Goal: Task Accomplishment & Management: Complete application form

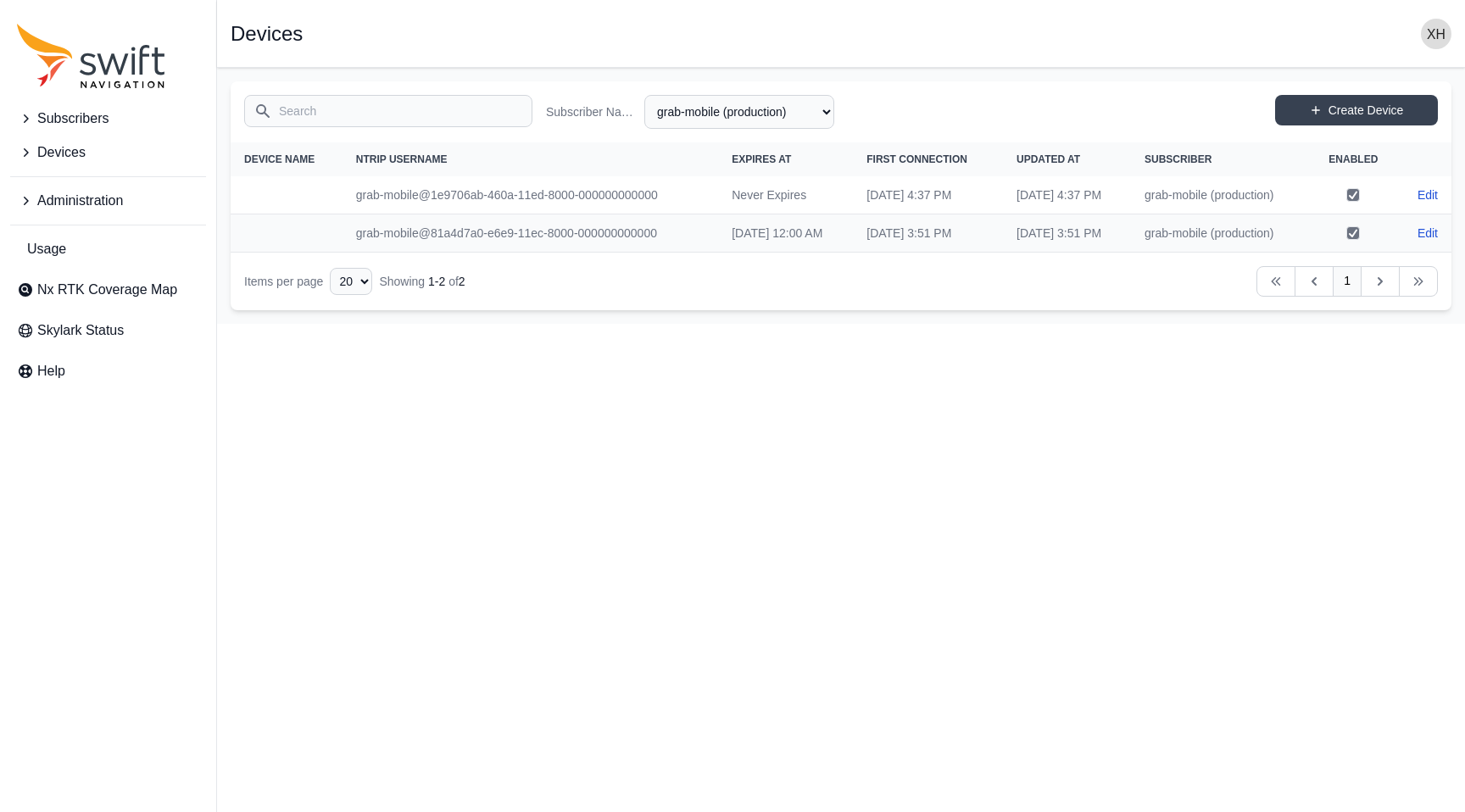
select select "fe55257b-e26b-4112-869a-e544fc77323b"
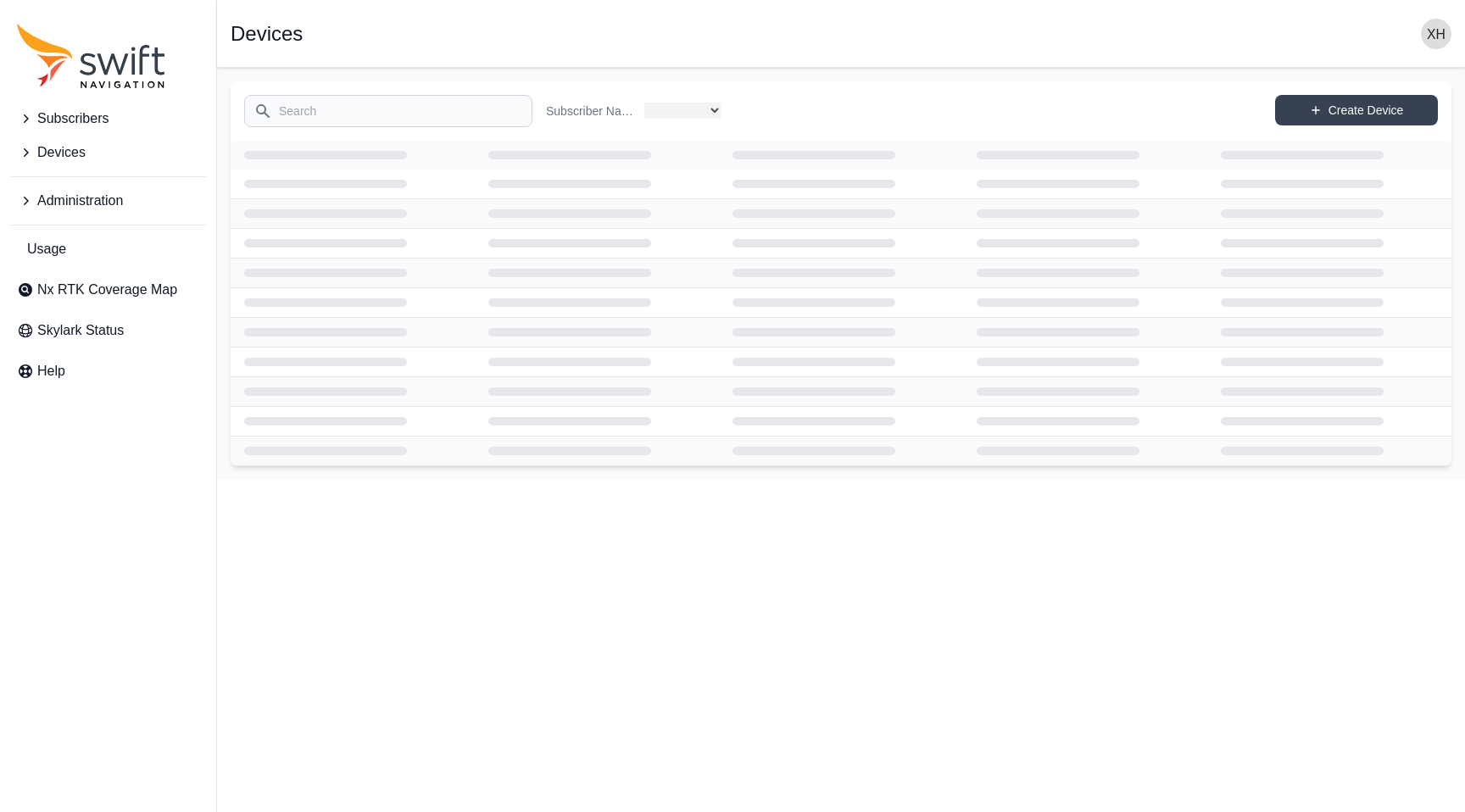
select select "fe55257b-e26b-4112-869a-e544fc77323b"
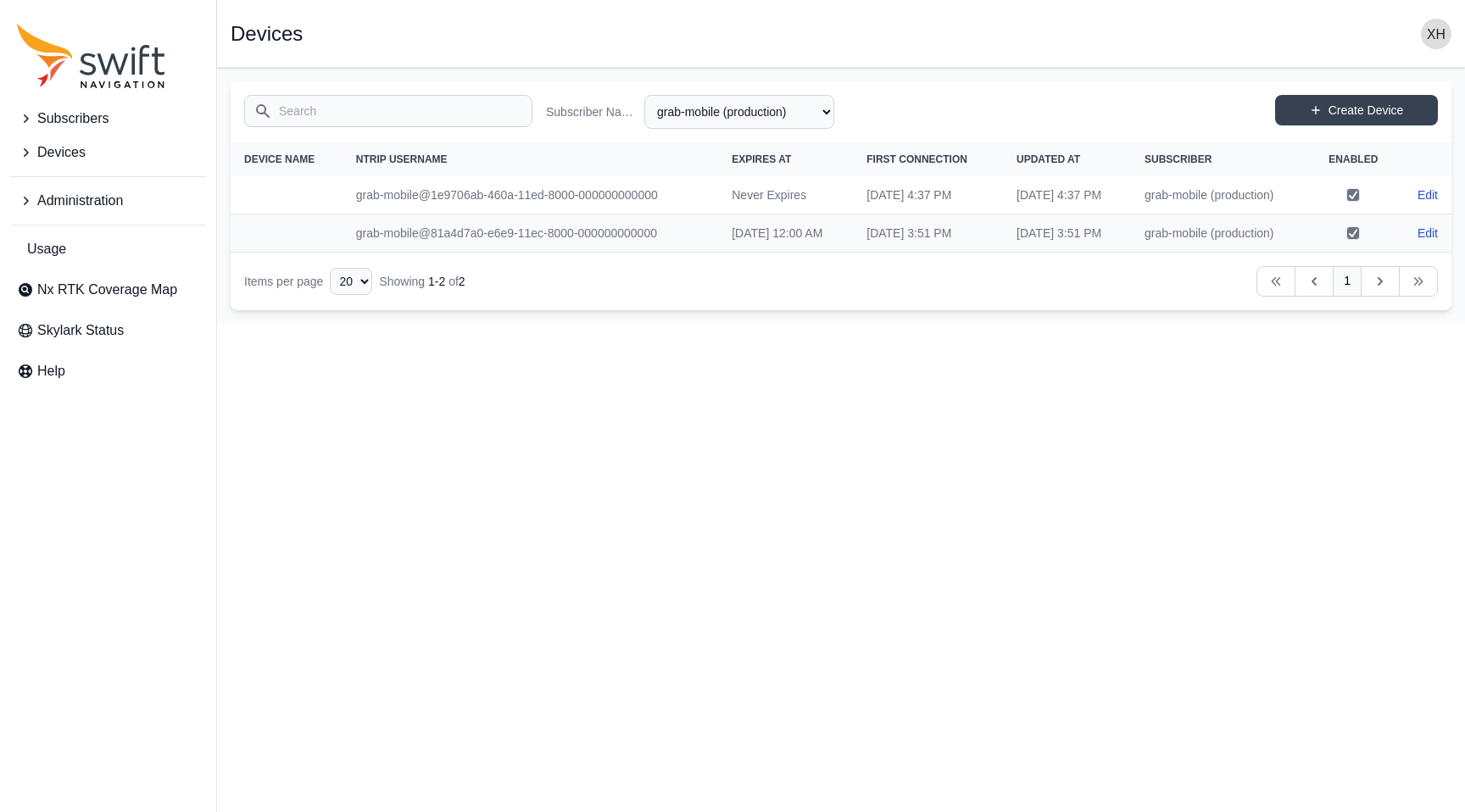
click at [59, 149] on span "Devices" at bounding box center [61, 152] width 48 height 20
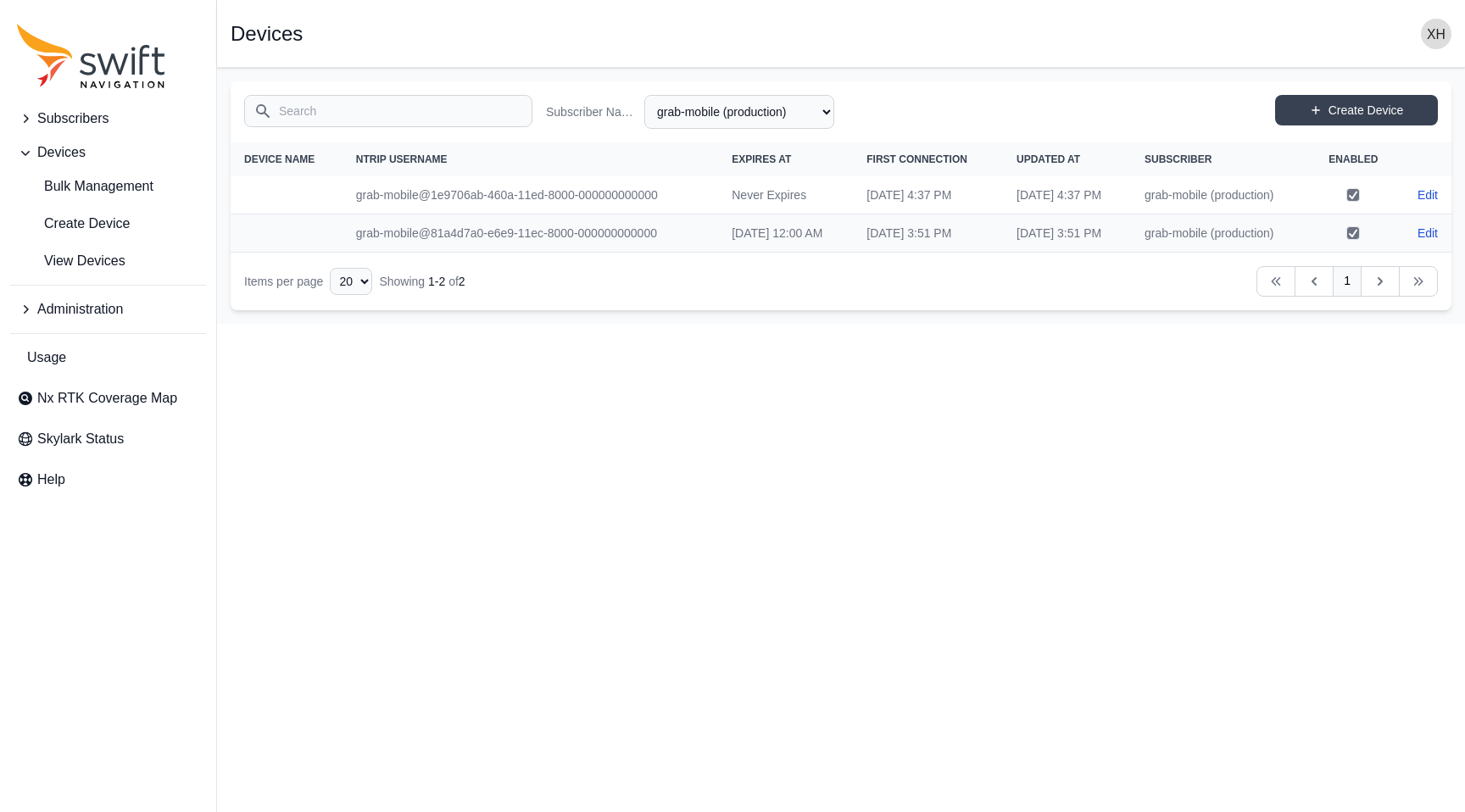
click at [63, 110] on span "Subscribers" at bounding box center [73, 118] width 71 height 20
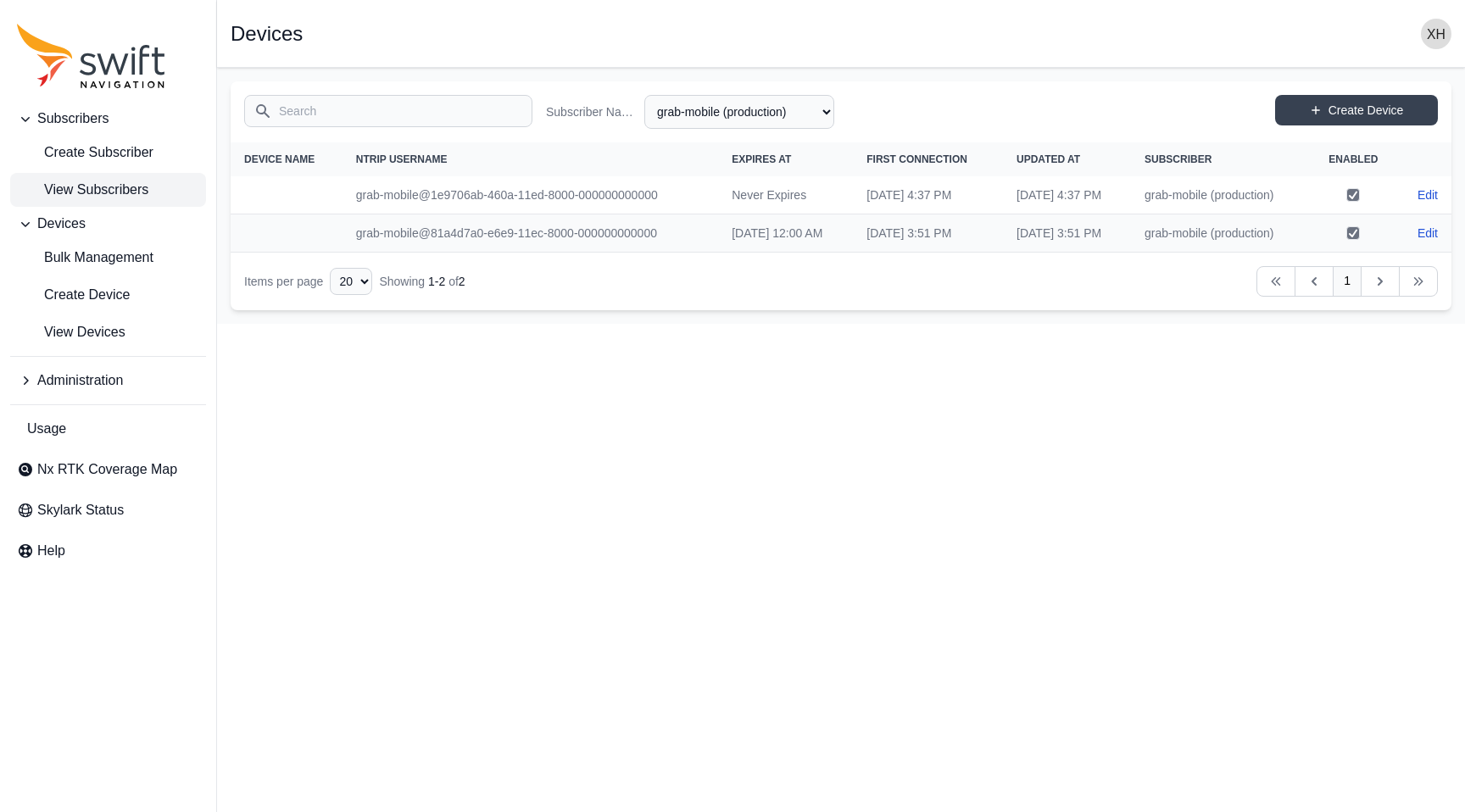
click at [100, 190] on span "View Subscribers" at bounding box center [82, 190] width 131 height 20
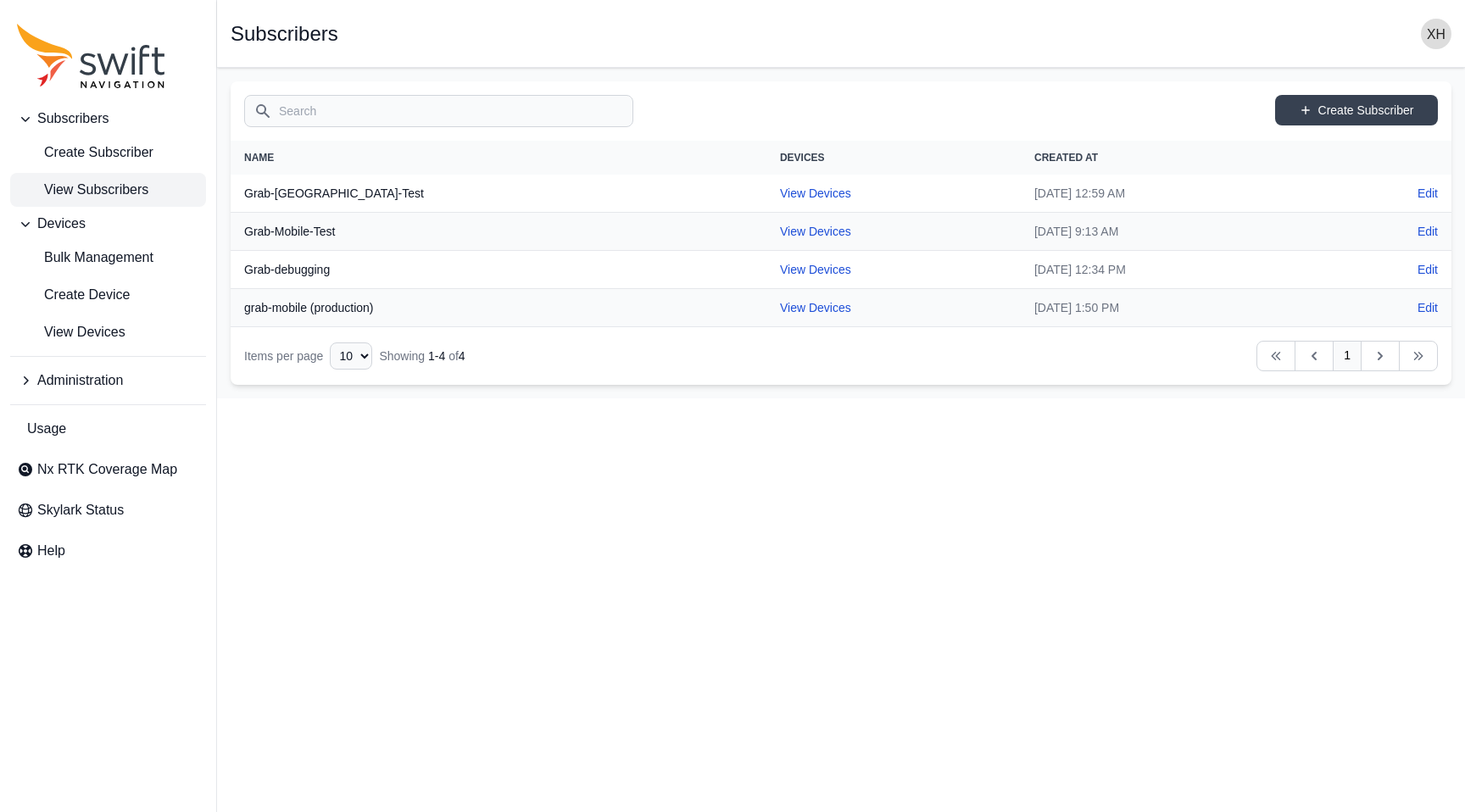
click at [767, 316] on td "View Devices" at bounding box center [893, 309] width 254 height 38
click at [780, 309] on link "View Devices" at bounding box center [815, 308] width 71 height 14
select select "fe55257b-e26b-4112-869a-e544fc77323b"
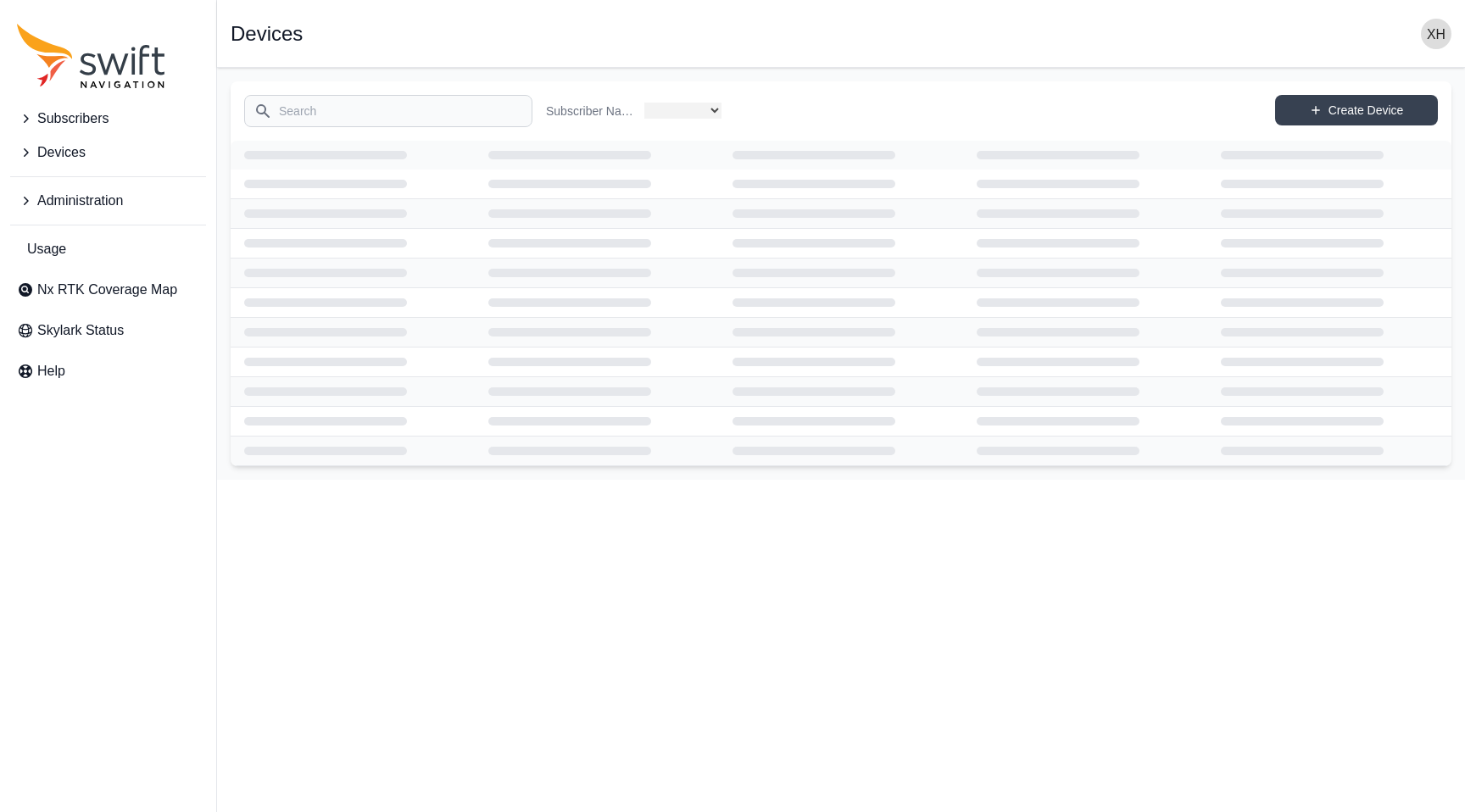
select select "fe55257b-e26b-4112-869a-e544fc77323b"
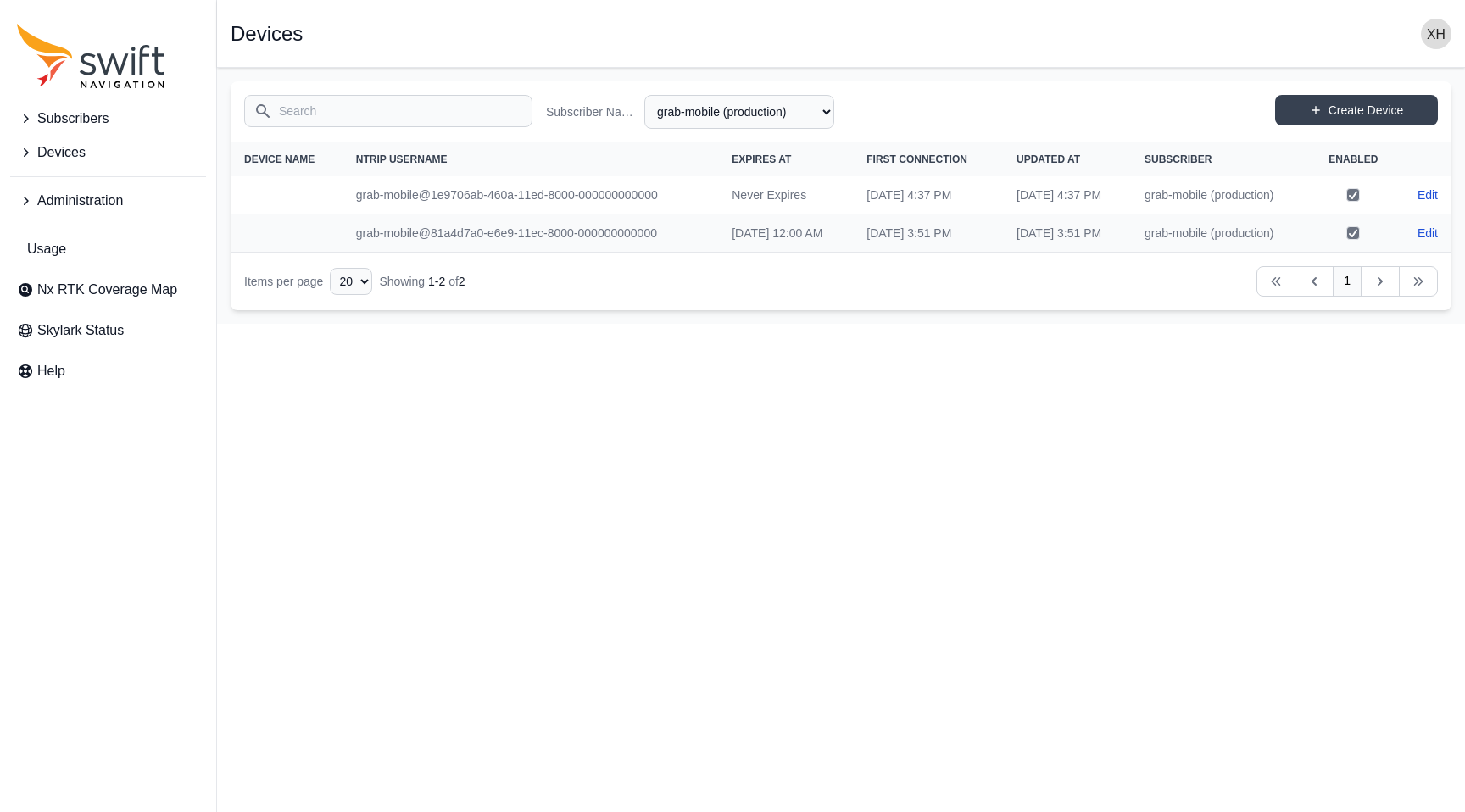
click at [77, 143] on span "Devices" at bounding box center [61, 152] width 48 height 20
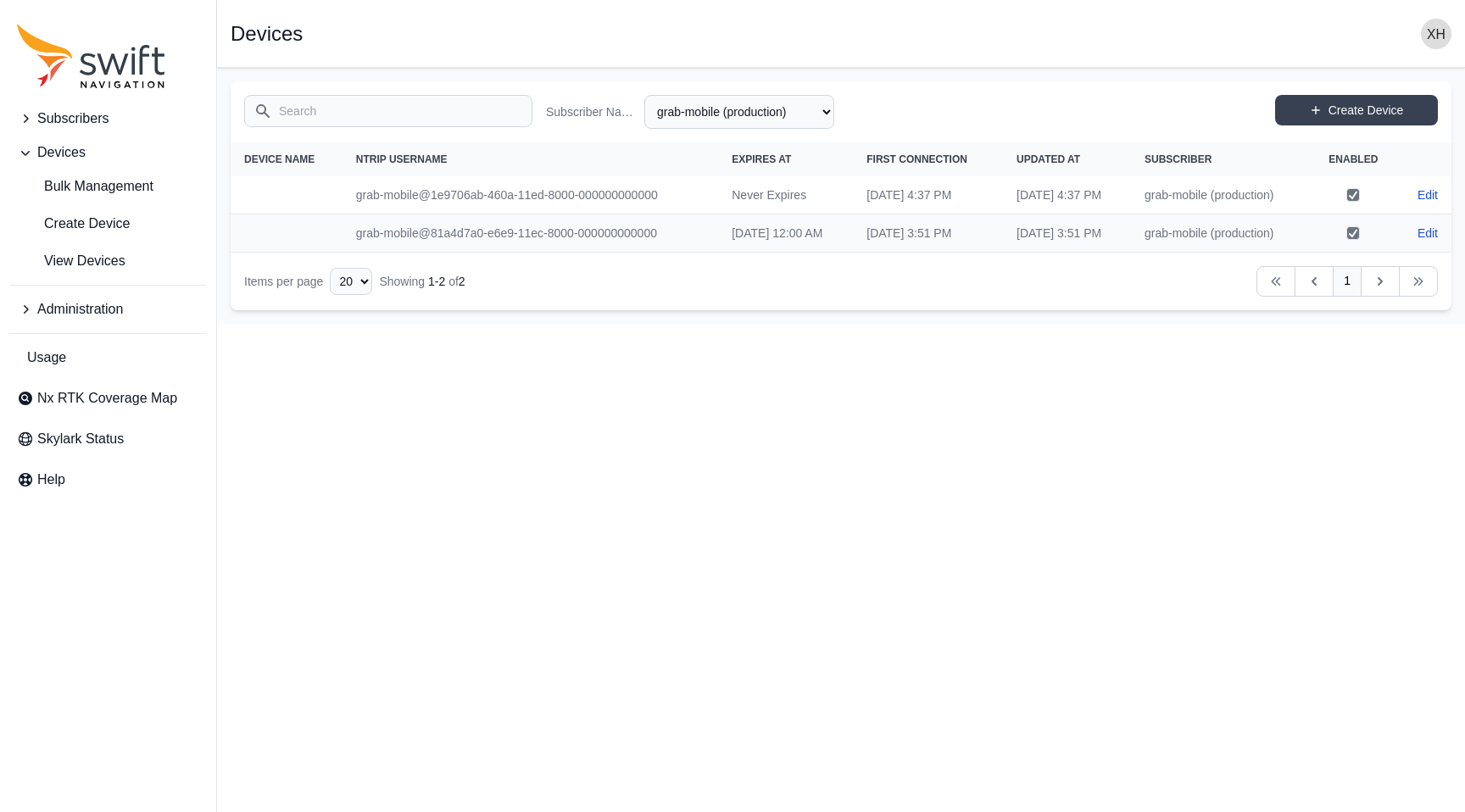
click at [73, 132] on button "Subscribers" at bounding box center [108, 118] width 196 height 34
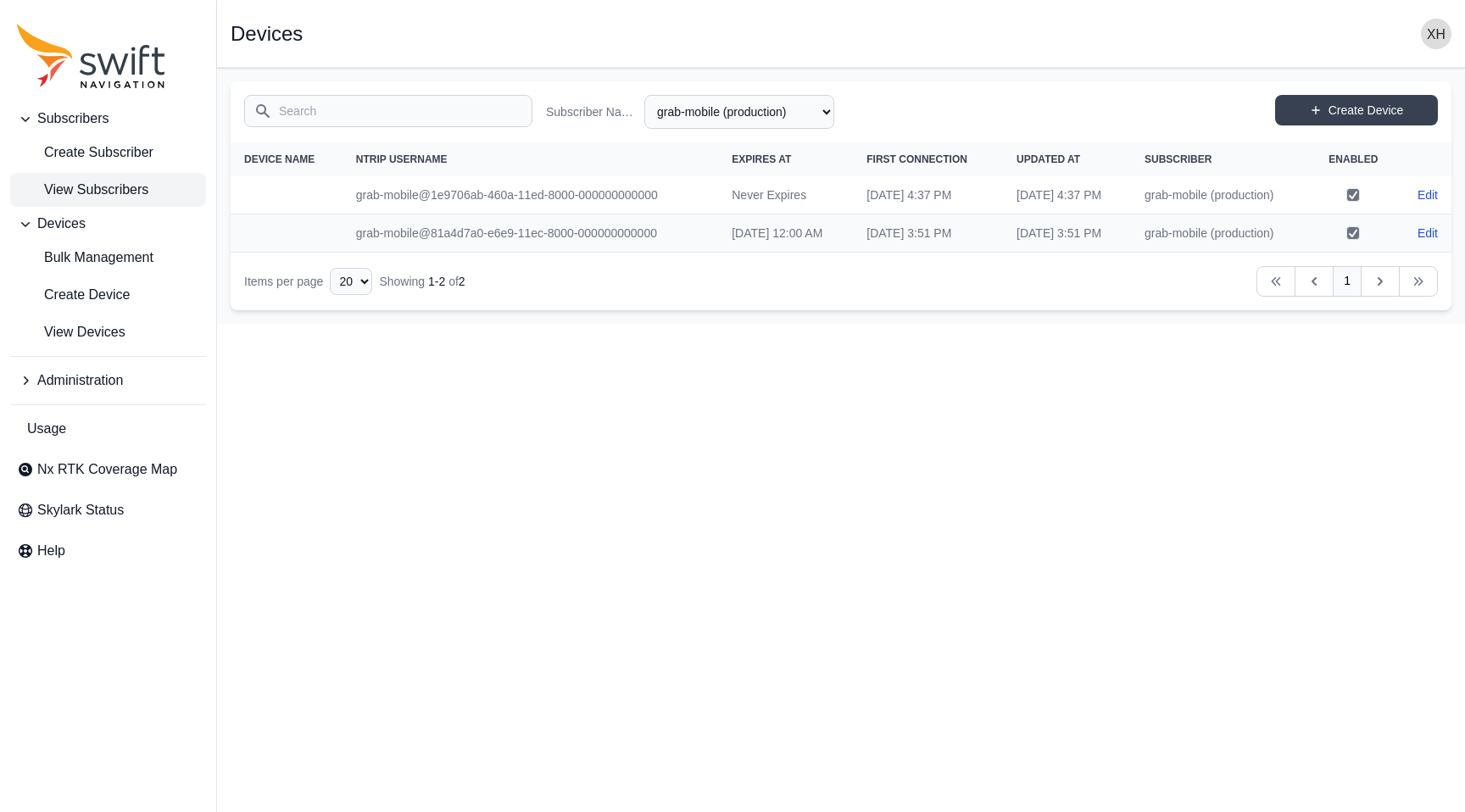
click at [90, 187] on span "View Subscribers" at bounding box center [82, 190] width 131 height 20
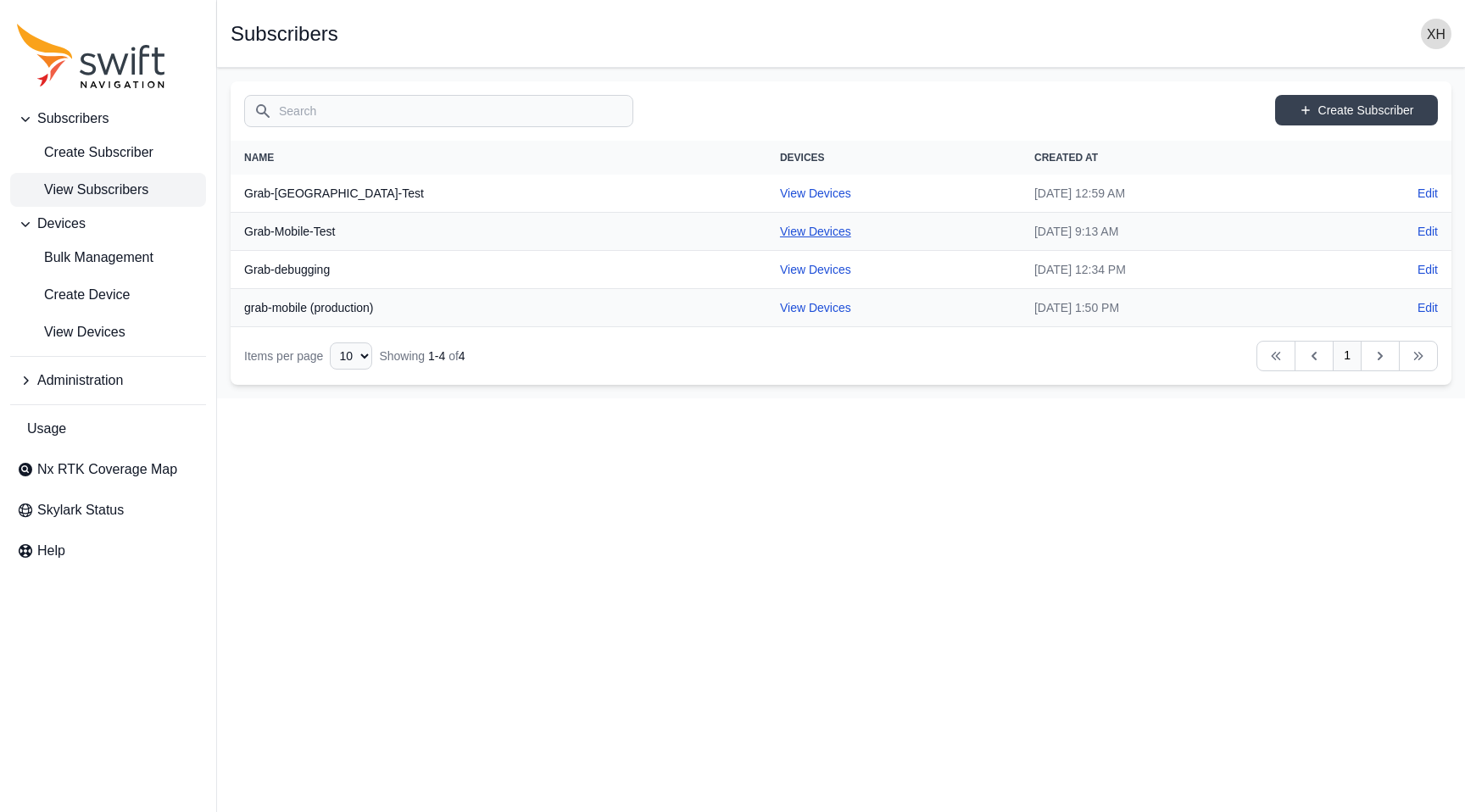
click at [780, 234] on link "View Devices" at bounding box center [815, 232] width 71 height 14
select select "b73d4de2-6dbc-4011-9928-ae142f8bb209"
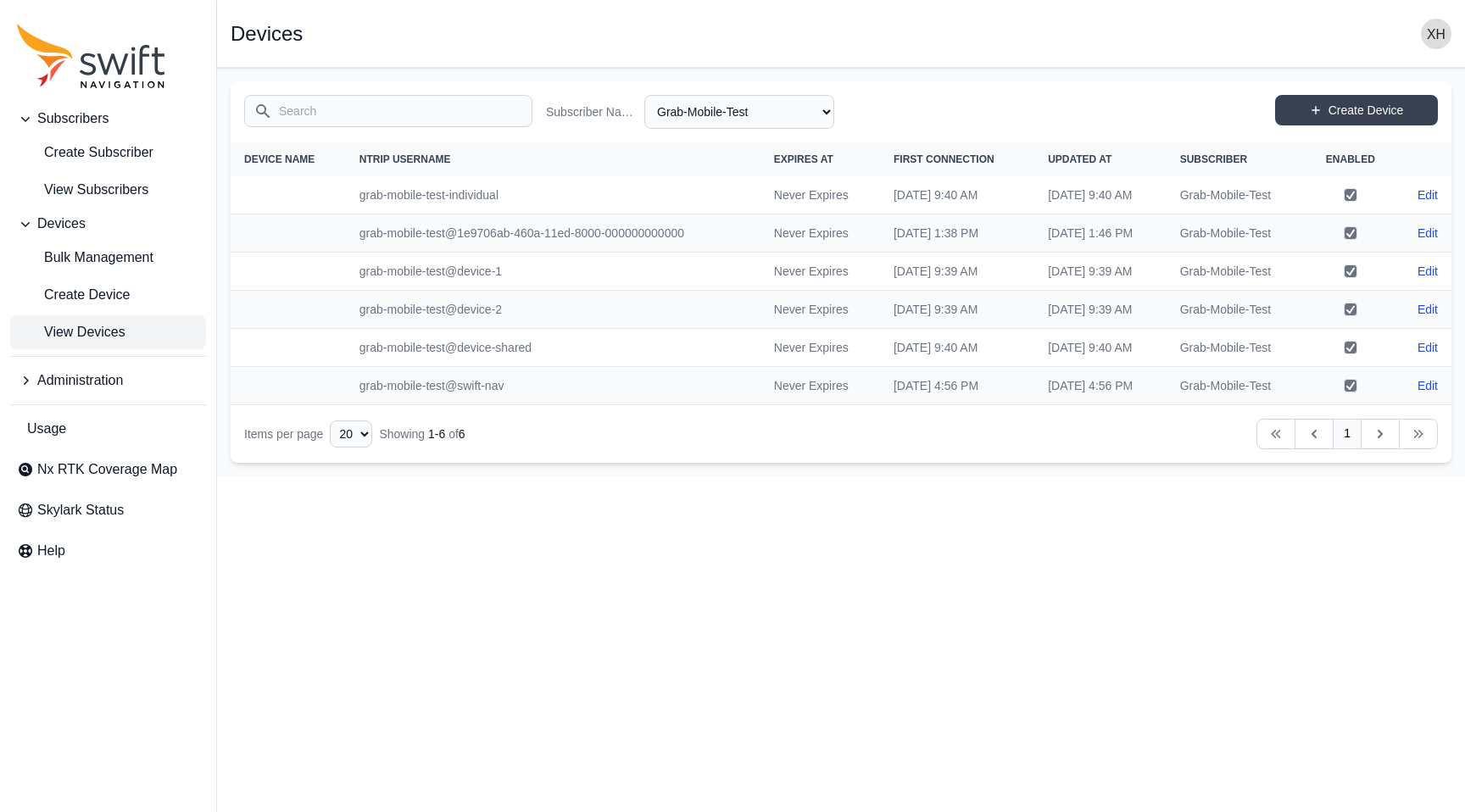
click at [132, 324] on link "View Devices" at bounding box center [108, 332] width 196 height 34
select select "Subscriber"
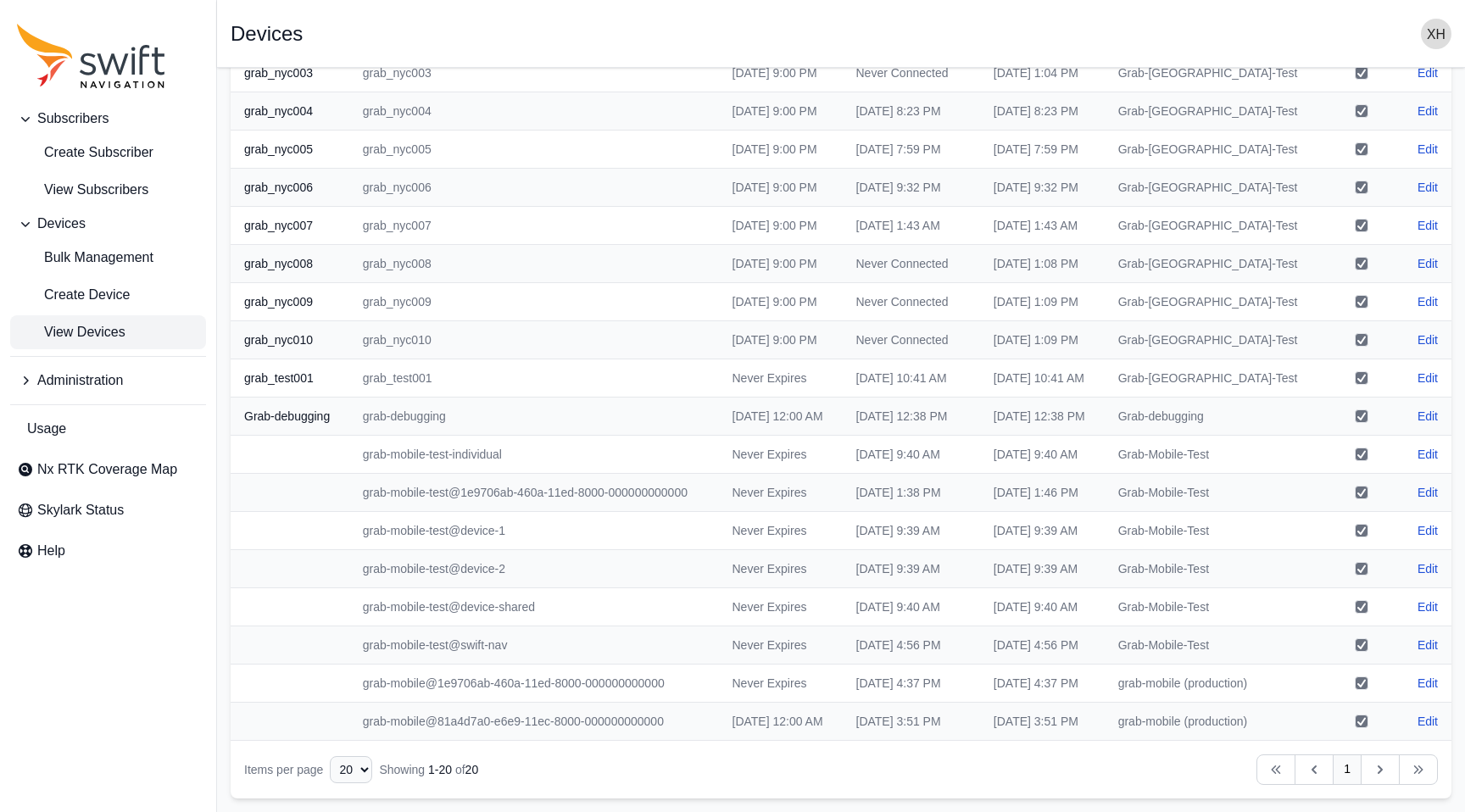
scroll to position [334, 0]
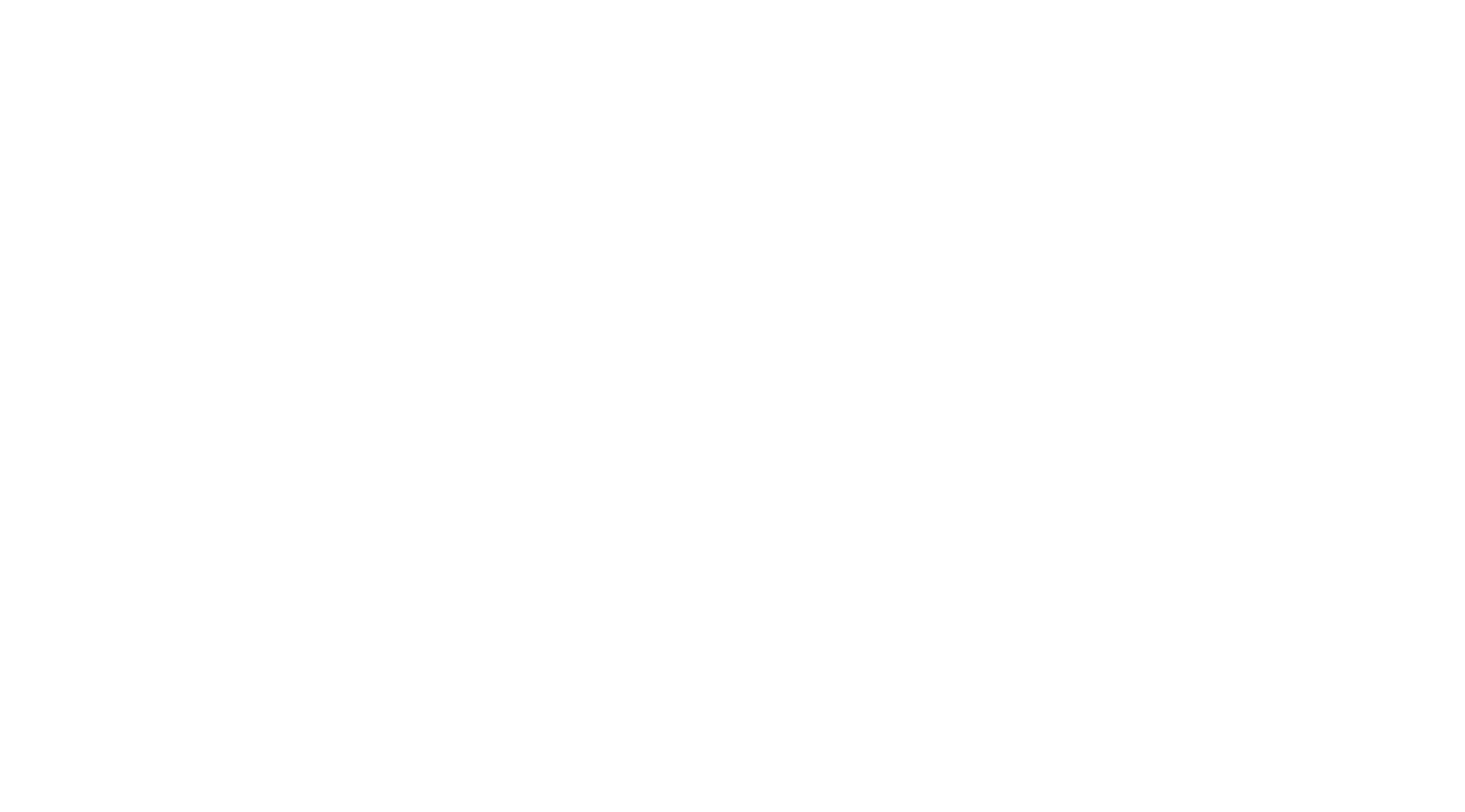
select select
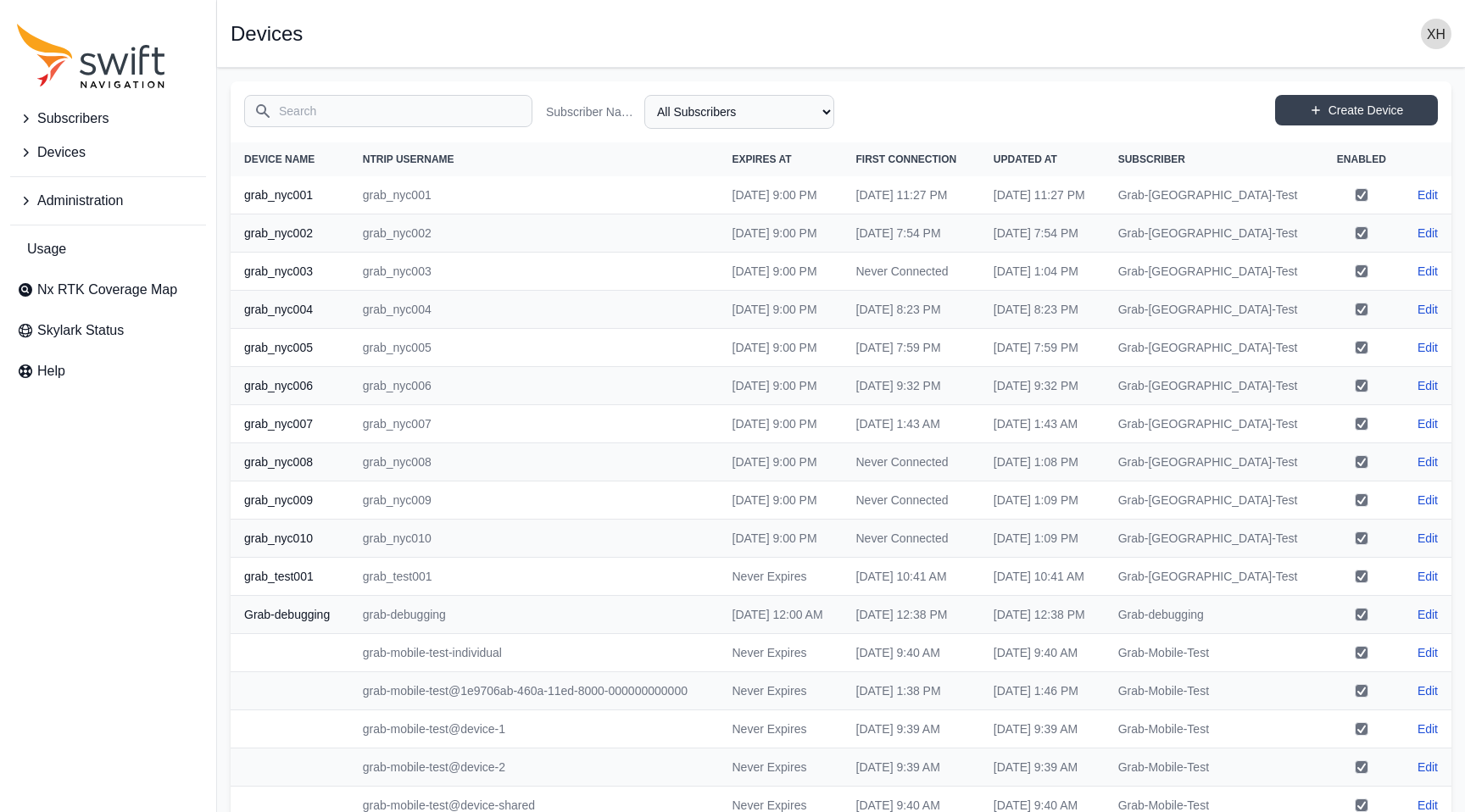
click at [79, 118] on span "Subscribers" at bounding box center [73, 118] width 71 height 20
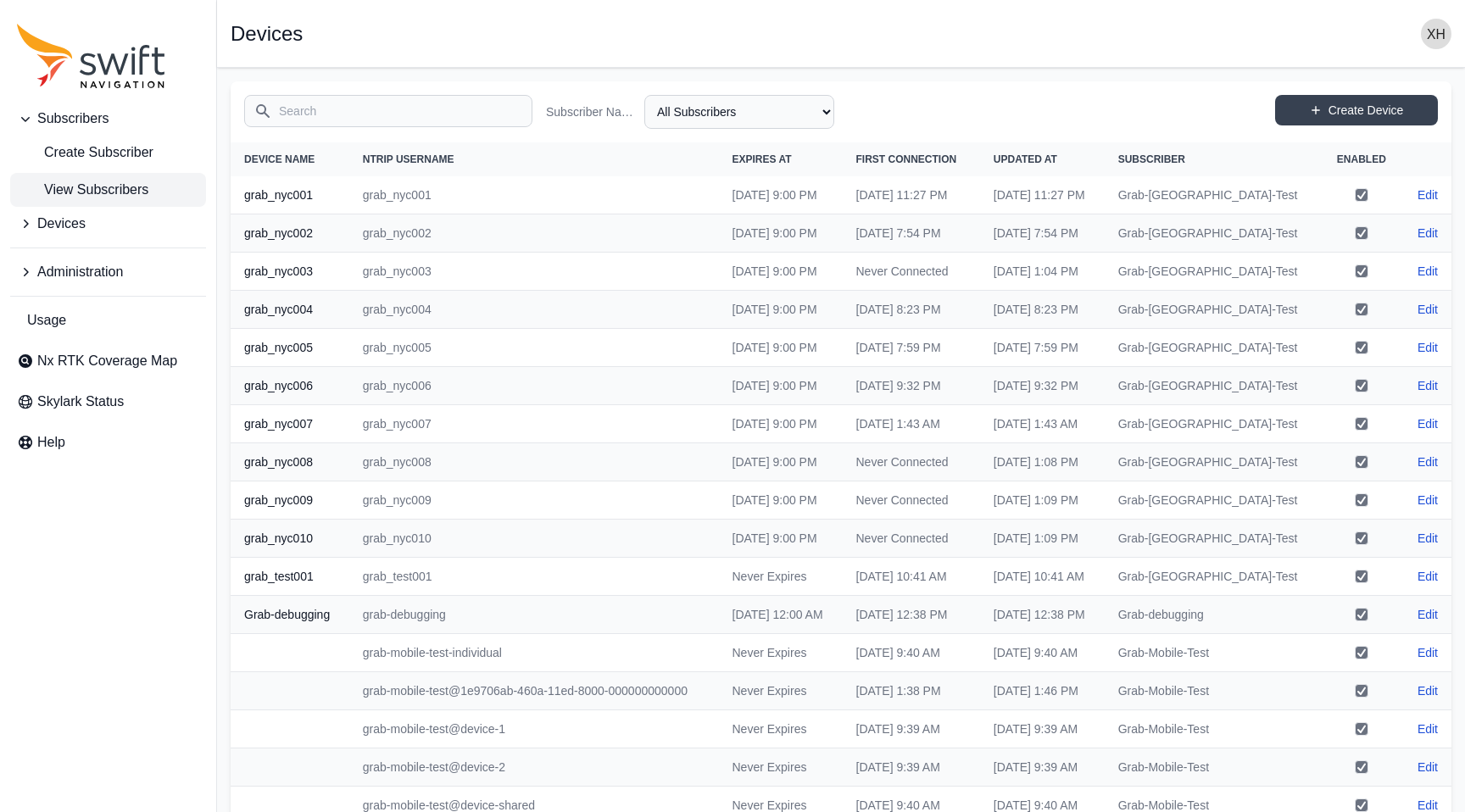
click at [115, 195] on span "View Subscribers" at bounding box center [82, 190] width 131 height 20
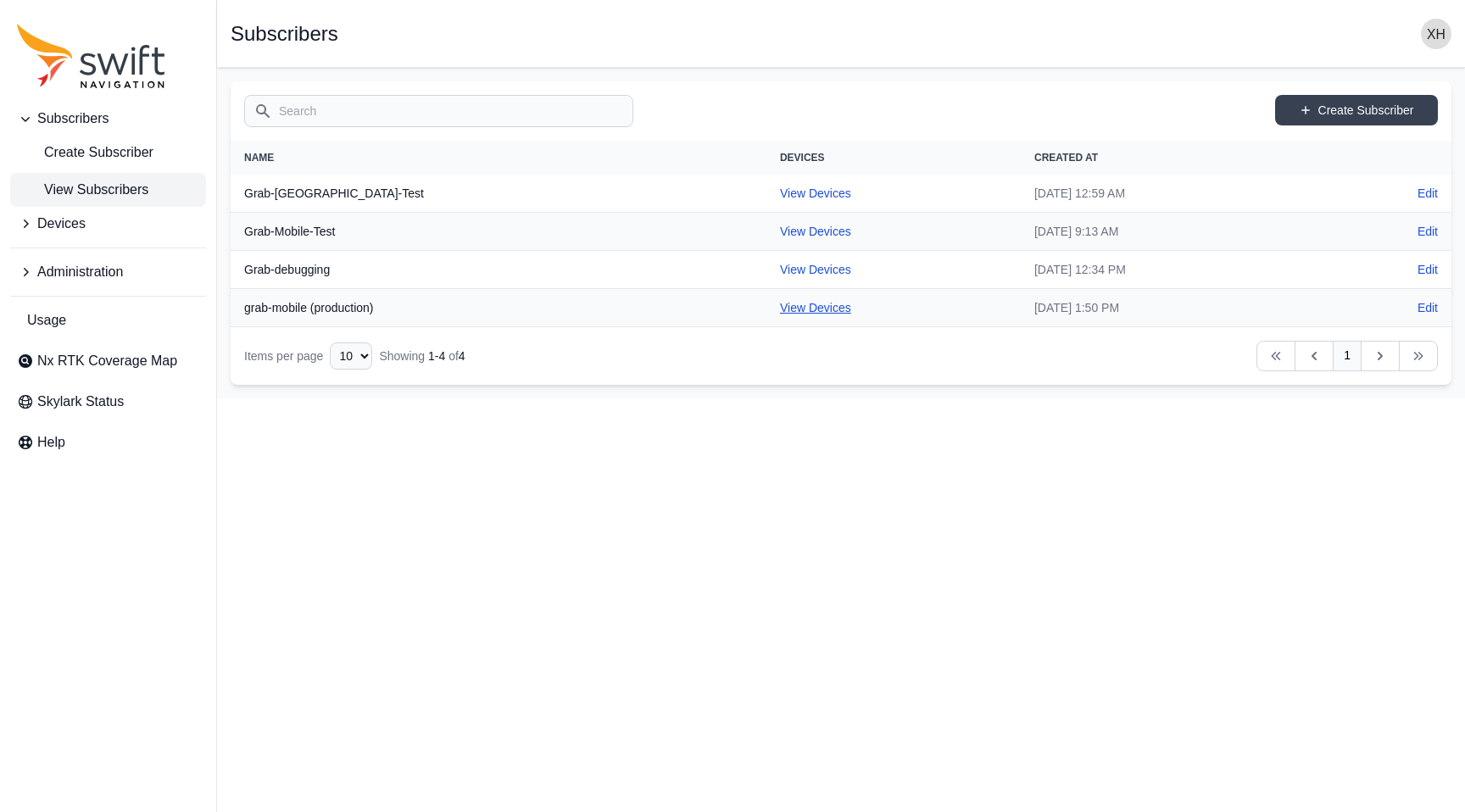
click at [780, 305] on link "View Devices" at bounding box center [815, 308] width 71 height 14
select select "fe55257b-e26b-4112-869a-e544fc77323b"
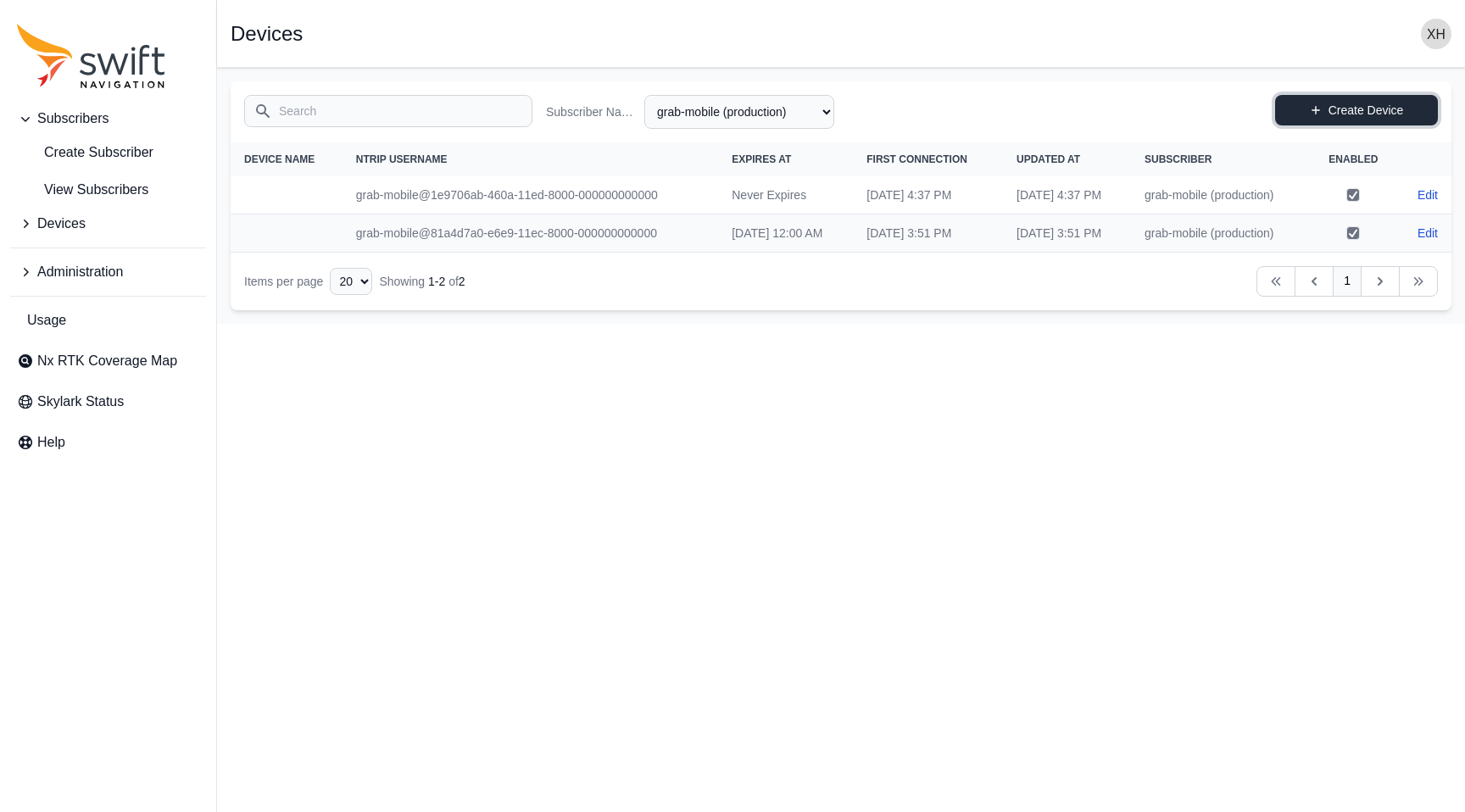
click at [1395, 105] on link "Create Device" at bounding box center [1356, 110] width 163 height 31
select select "fe55257b-e26b-4112-869a-e544fc77323b"
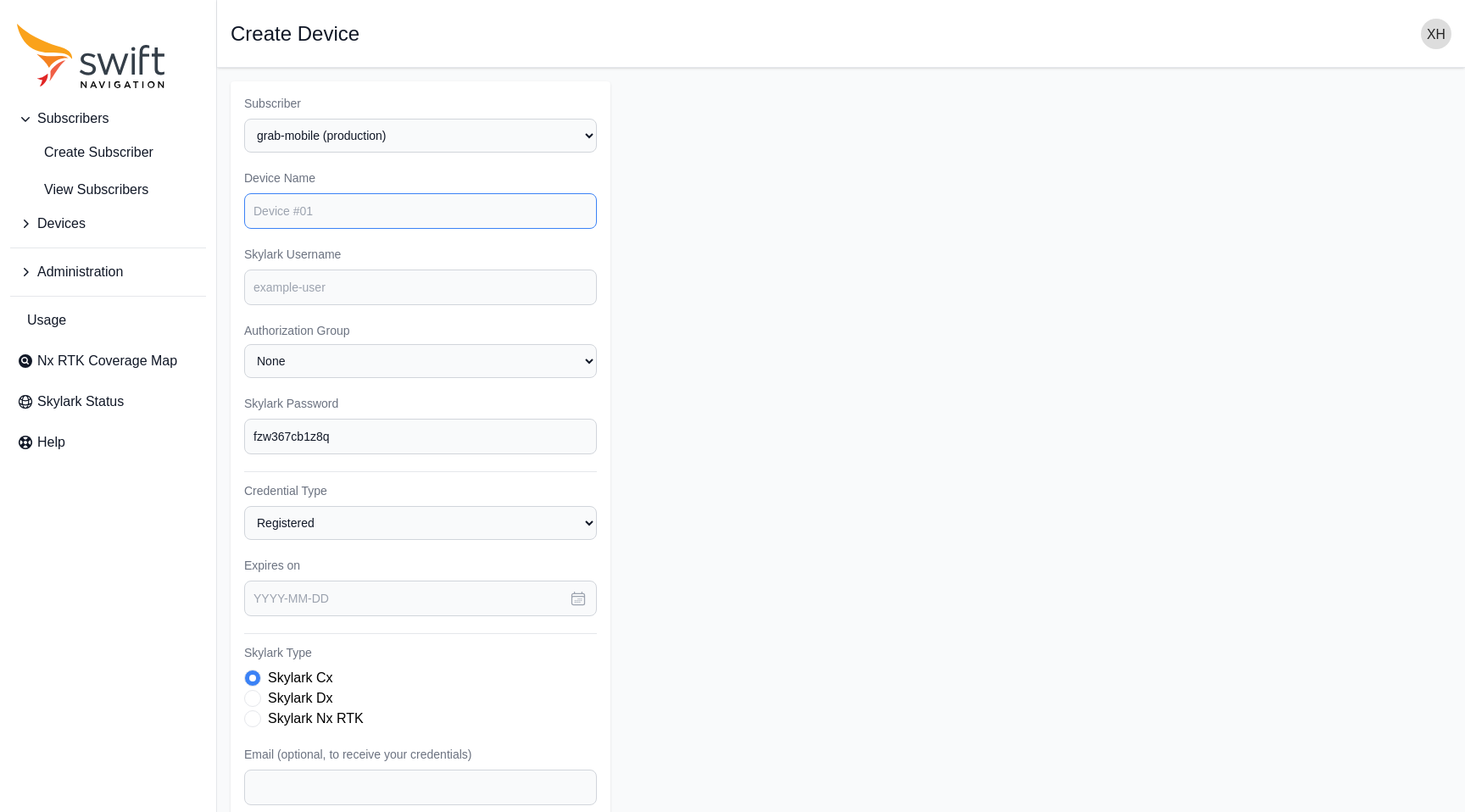
click at [430, 217] on input "Device Name" at bounding box center [420, 211] width 352 height 36
click at [316, 365] on select "None grab-mobile (production)" at bounding box center [420, 361] width 352 height 34
select select "grab-mobile"
click at [244, 344] on select "None grab-mobile (production)" at bounding box center [420, 361] width 352 height 34
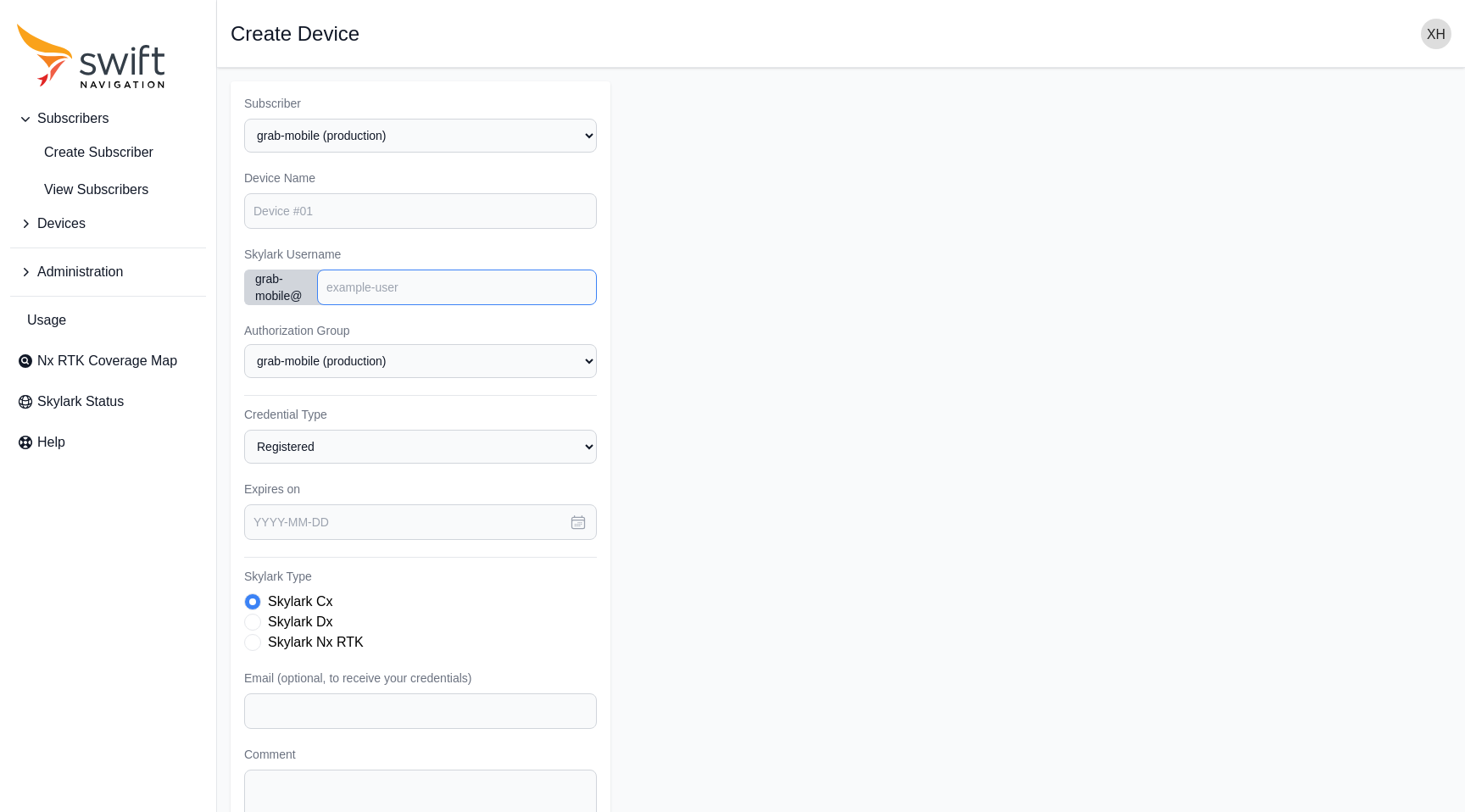
click at [359, 294] on input "Skylark Username" at bounding box center [457, 287] width 280 height 36
paste input "1e12cc02-5555-11eb-8000-000000000000"
type input "1e12cc02-5555-11eb-8000-000000000000"
click at [316, 617] on label "Skylark Dx" at bounding box center [300, 621] width 65 height 20
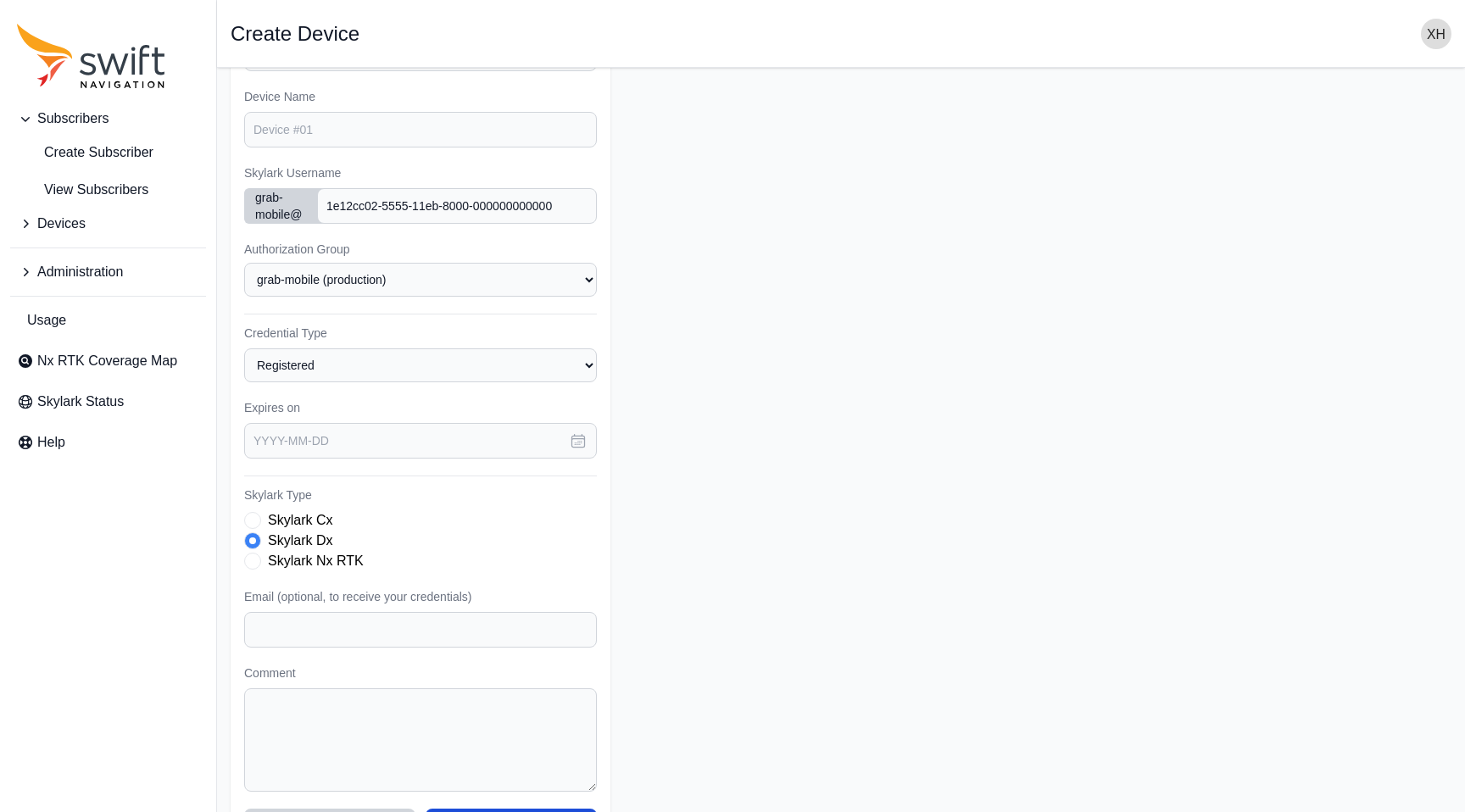
scroll to position [135, 0]
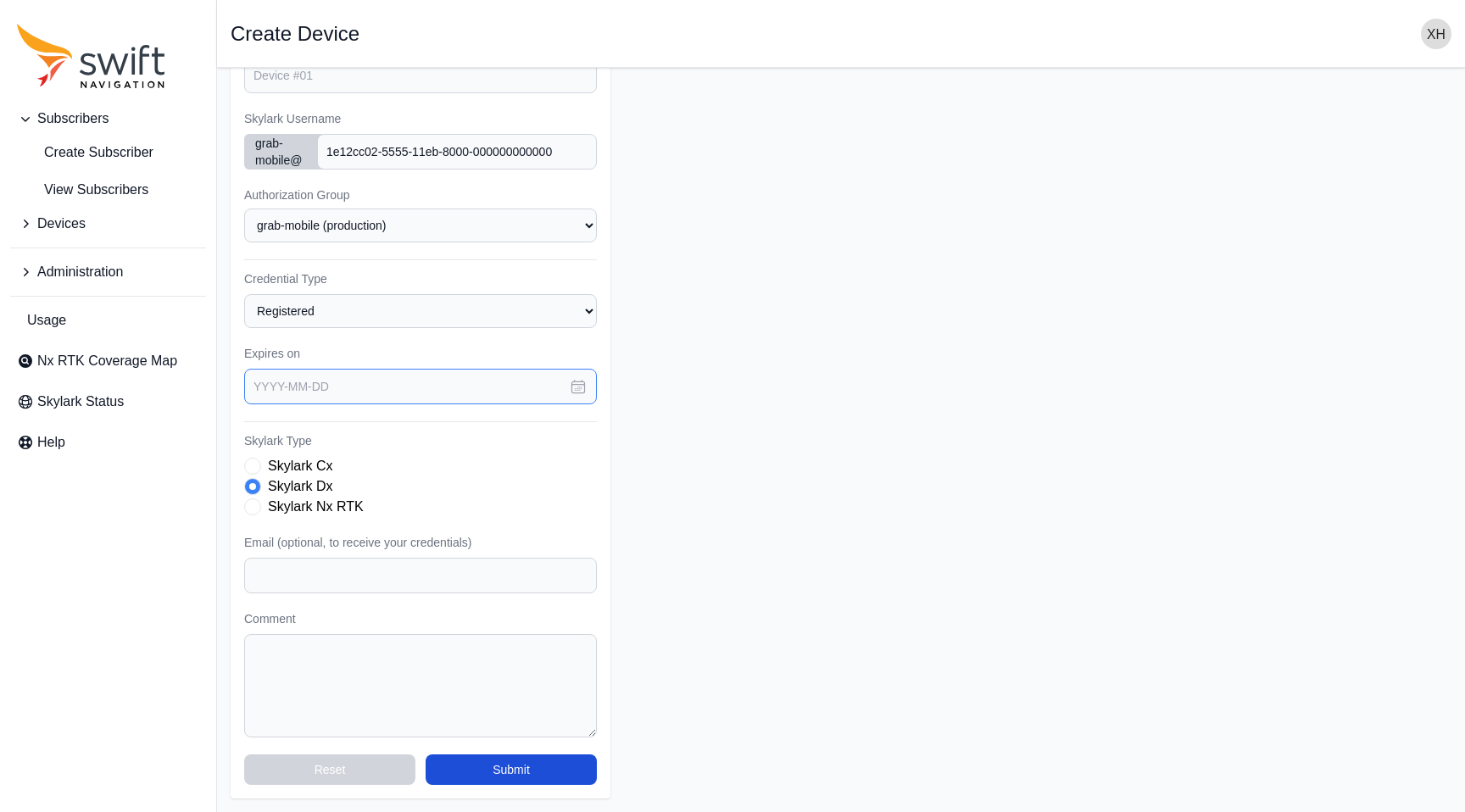
click at [481, 391] on input "text" at bounding box center [420, 386] width 352 height 36
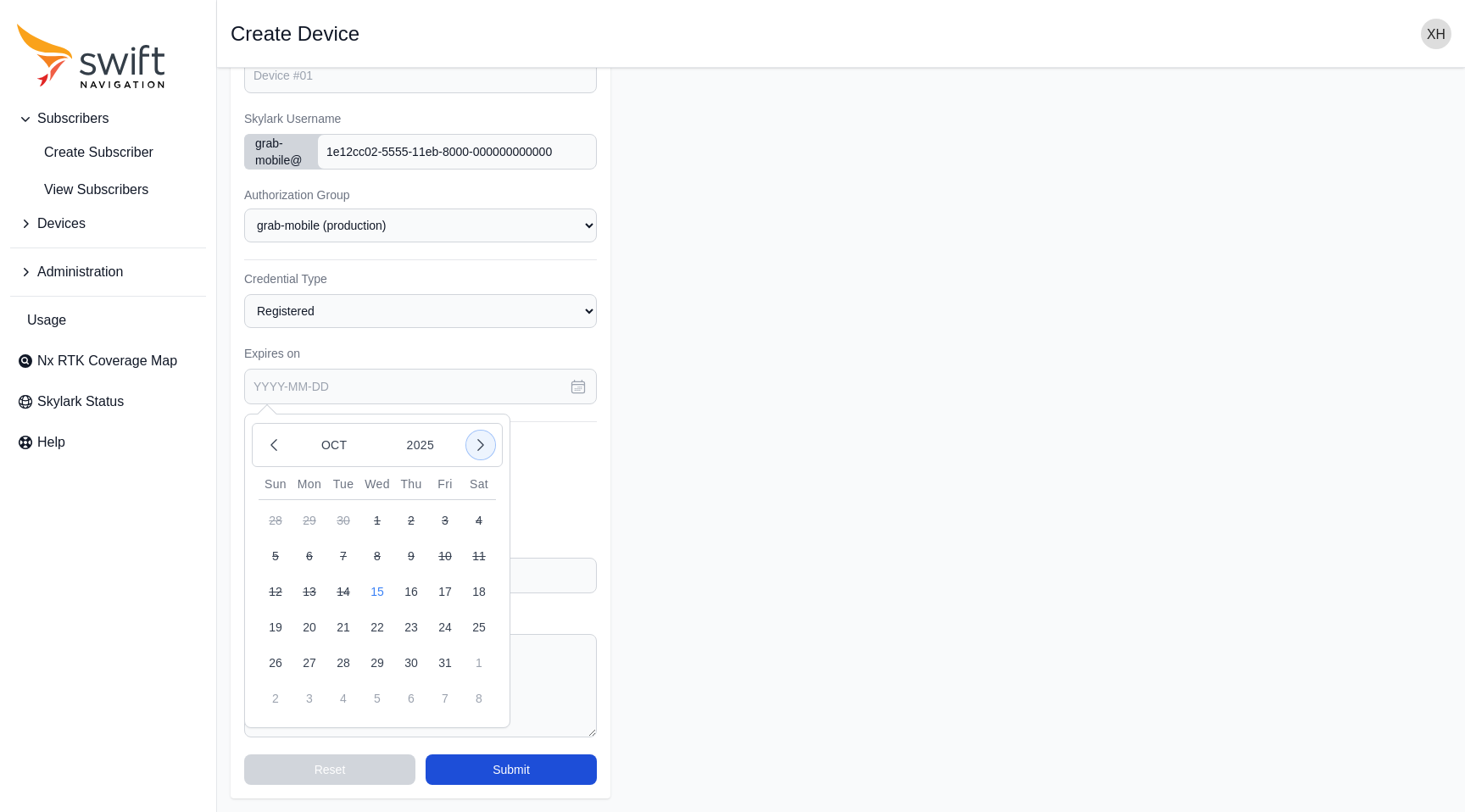
click at [478, 441] on icon "button" at bounding box center [480, 444] width 17 height 17
click at [479, 658] on button "31" at bounding box center [478, 663] width 34 height 34
type input "[DATE]"
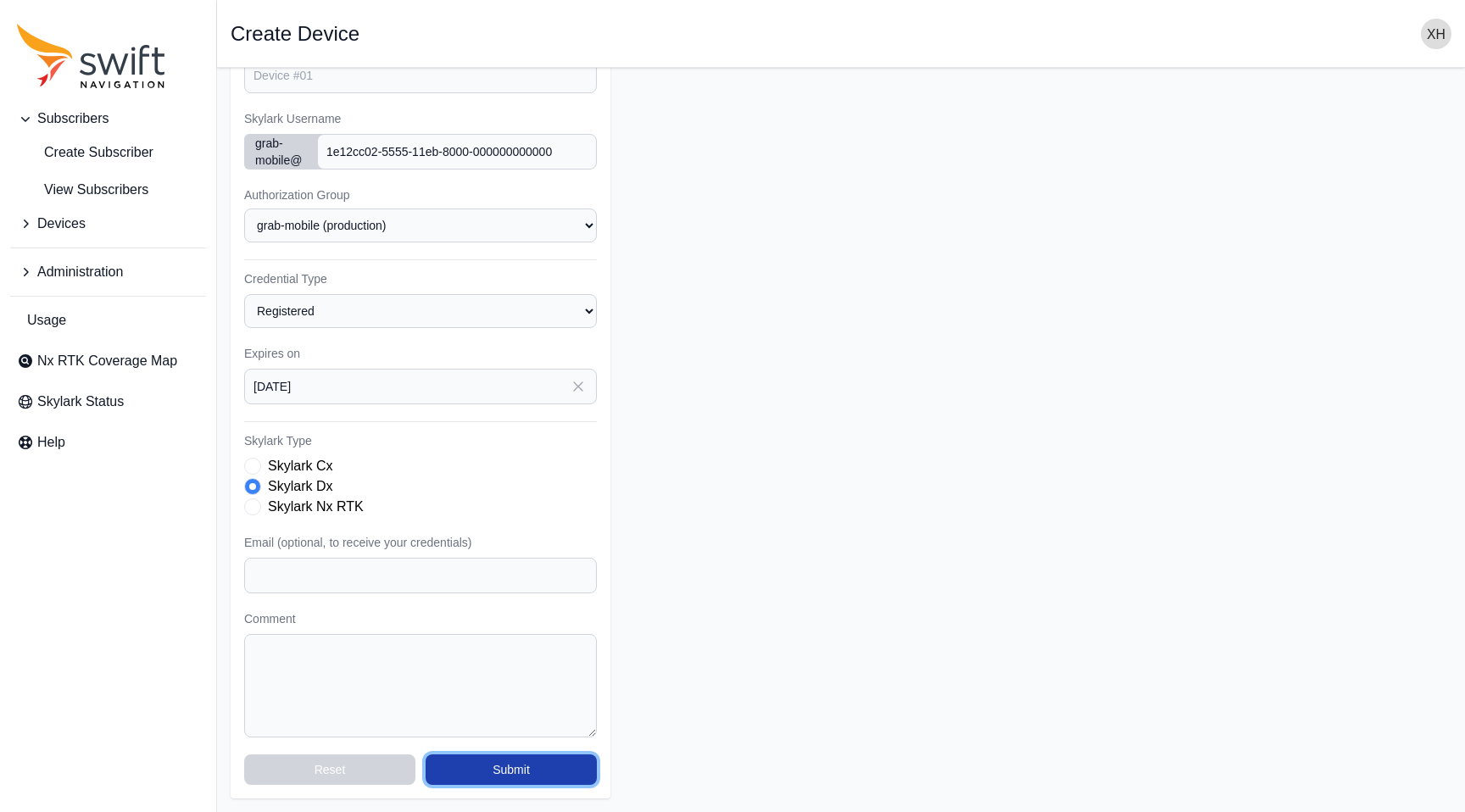
click at [531, 765] on button "Submit" at bounding box center [511, 769] width 171 height 31
